Goal: Task Accomplishment & Management: Use online tool/utility

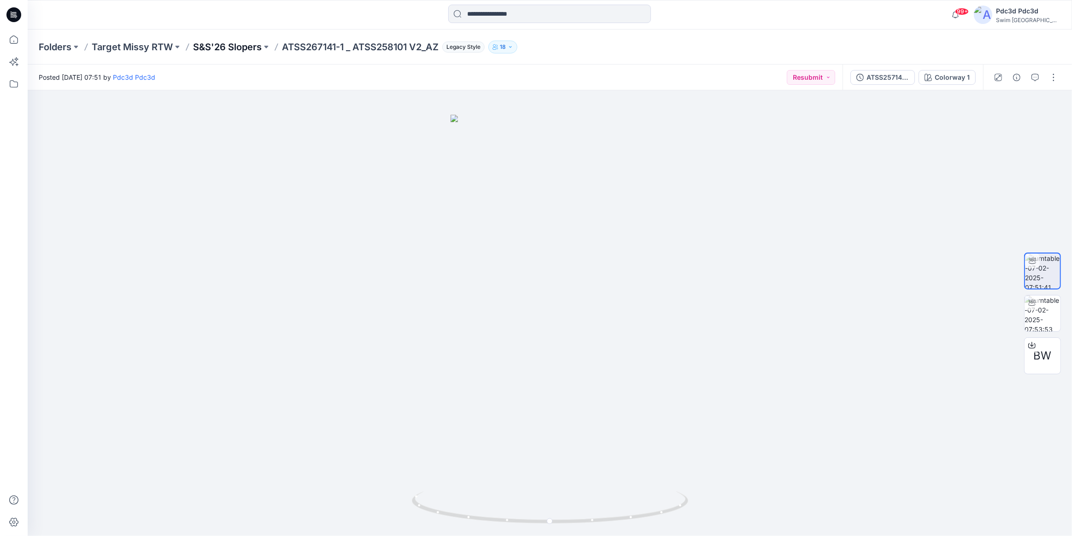
click at [230, 47] on p "S&S'26 Slopers" at bounding box center [227, 47] width 69 height 13
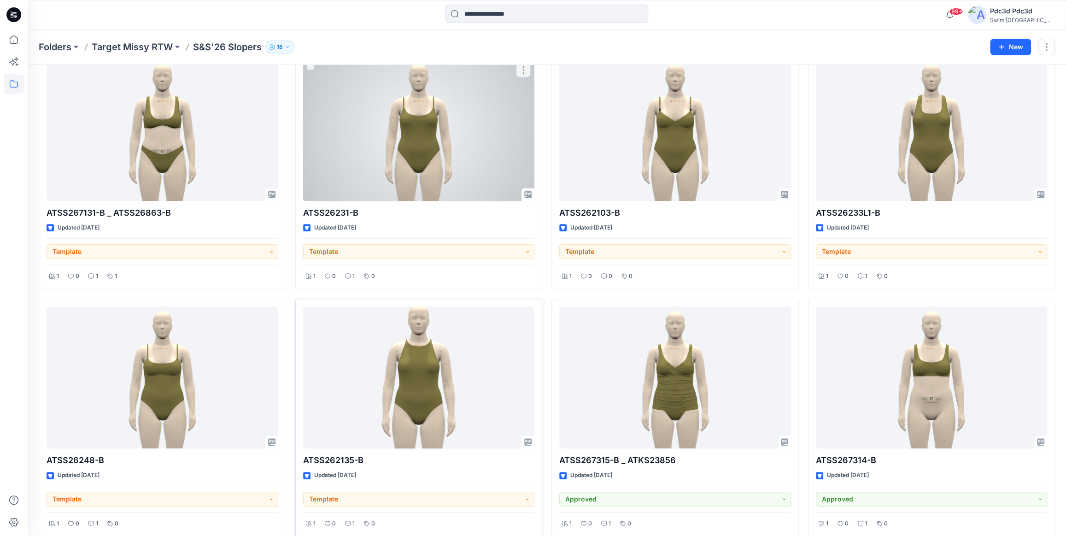
scroll to position [344, 0]
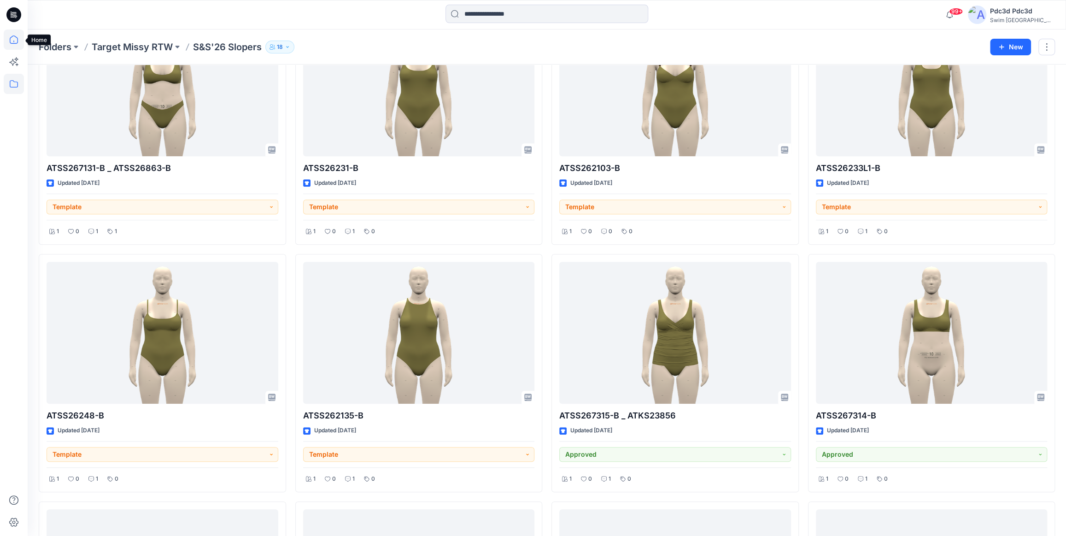
click at [13, 43] on icon at bounding box center [14, 39] width 8 height 8
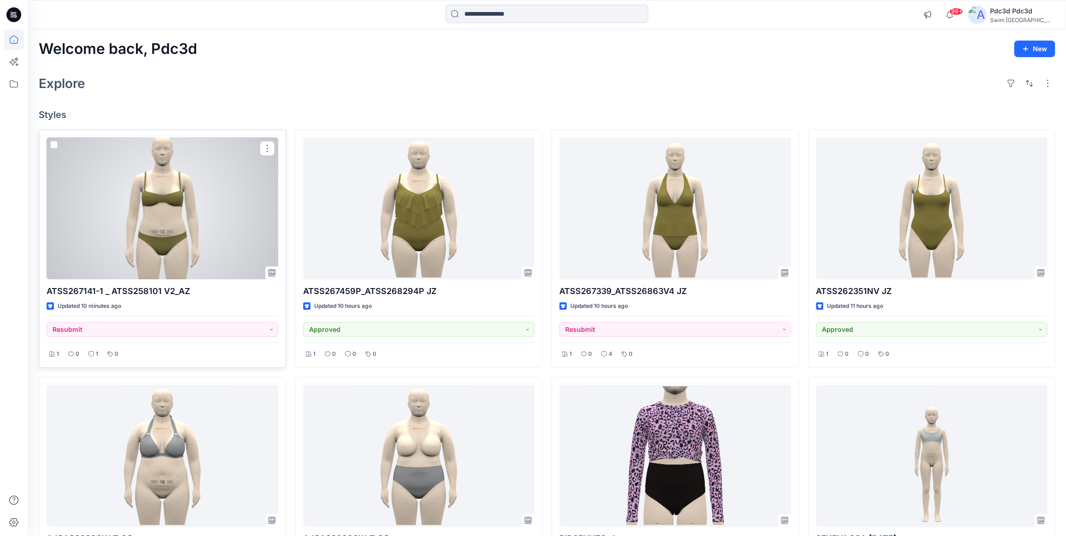
click at [116, 185] on div at bounding box center [163, 208] width 232 height 142
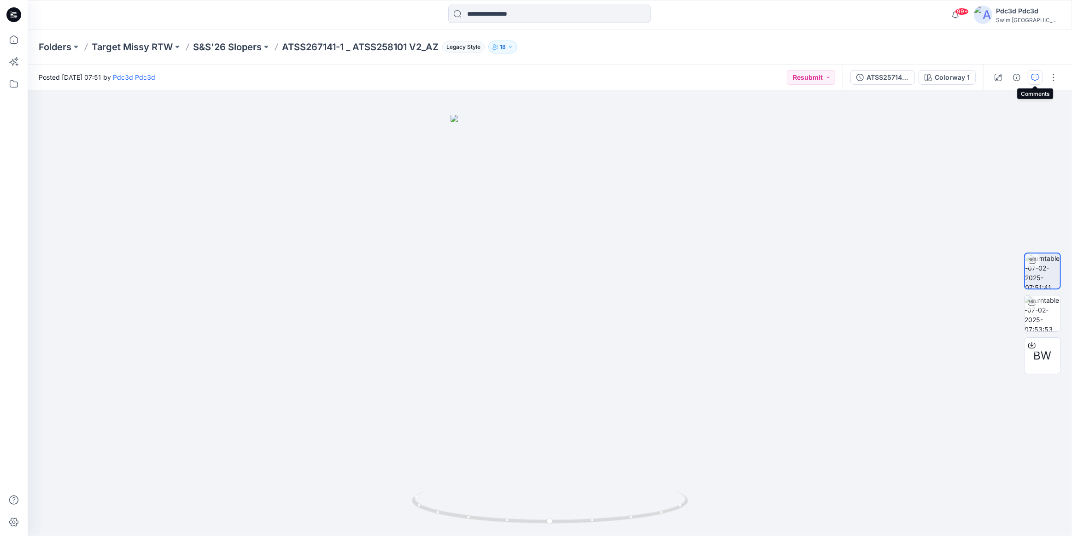
click at [1031, 80] on icon "button" at bounding box center [1034, 77] width 7 height 7
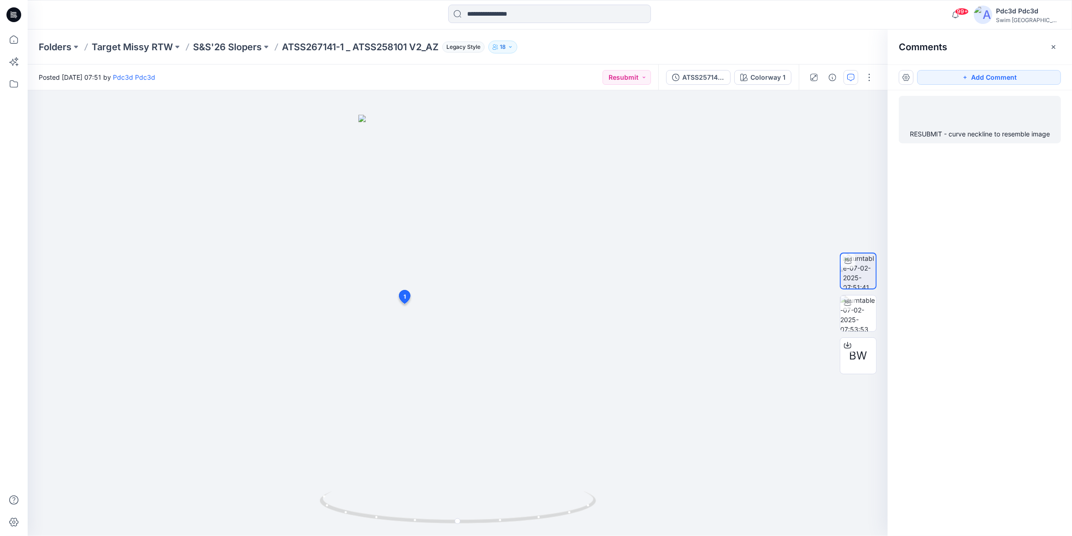
click at [1000, 127] on div "RESUBMIT - curve neckline to resemble image" at bounding box center [979, 119] width 162 height 47
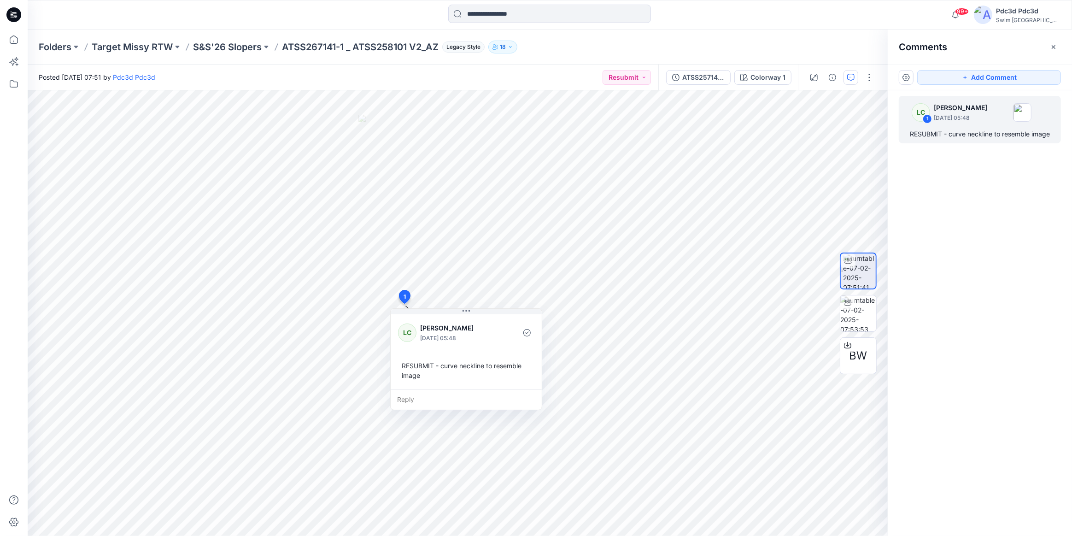
click at [983, 291] on div "LC 1 Lexie Capello August 22, 2025 05:48 RESUBMIT - curve neckline to resemble …" at bounding box center [979, 295] width 184 height 411
